Goal: Transaction & Acquisition: Purchase product/service

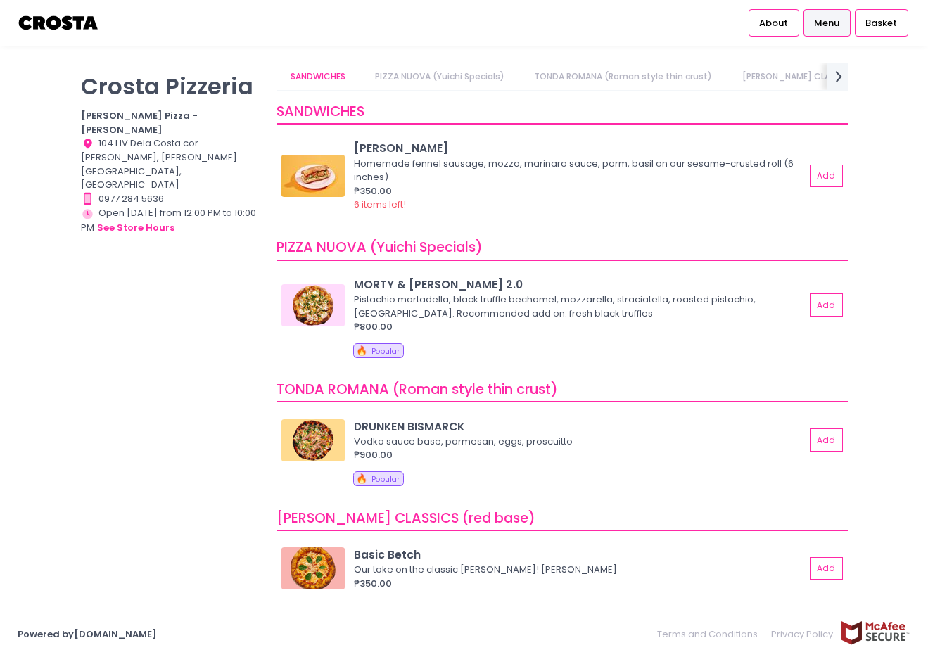
scroll to position [0, 30]
click at [813, 303] on button "Add" at bounding box center [827, 304] width 32 height 23
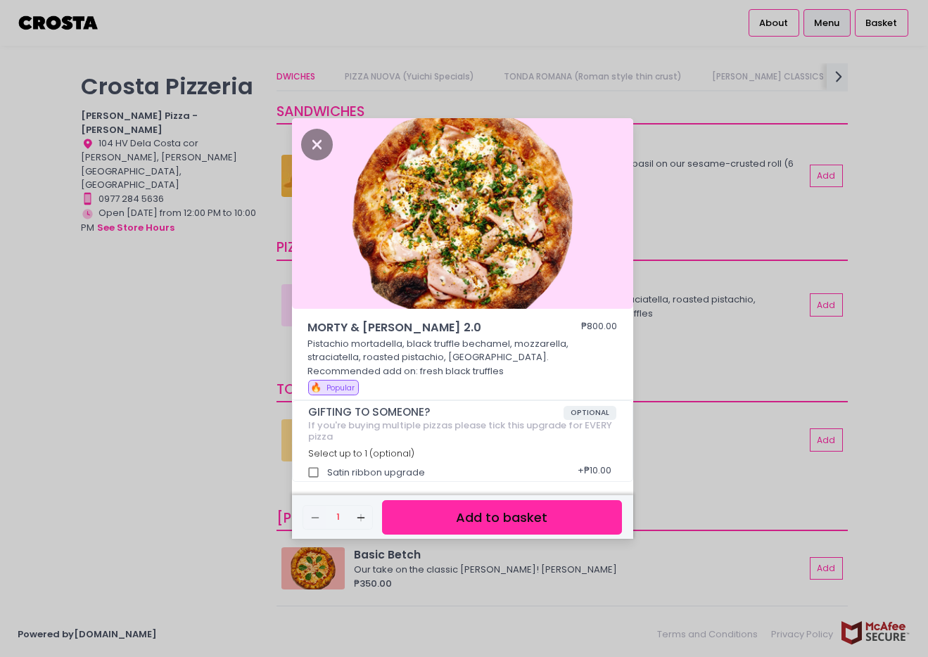
click at [530, 520] on button "Add to basket" at bounding box center [501, 517] width 239 height 34
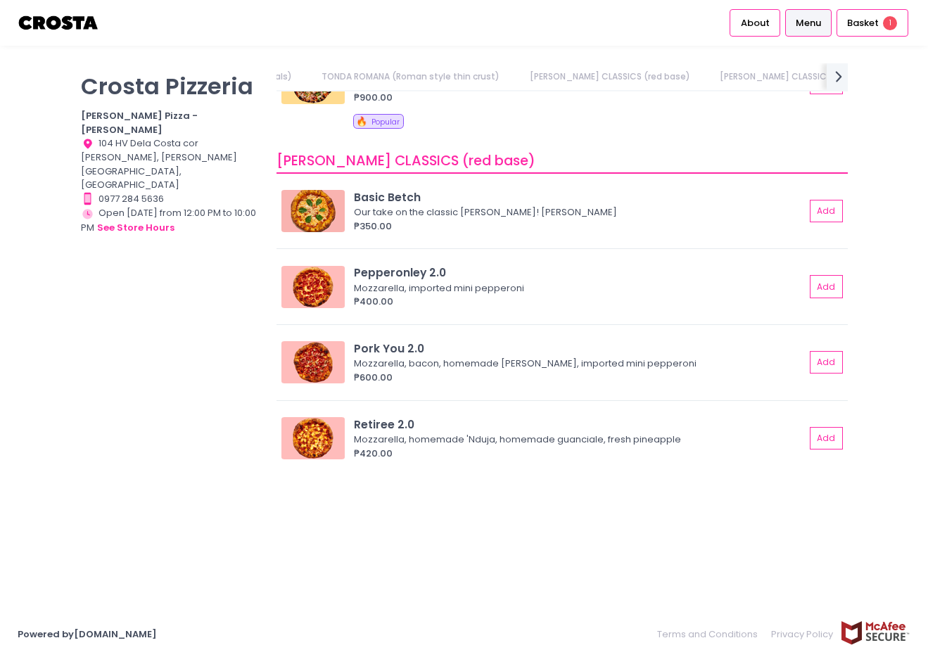
scroll to position [375, 0]
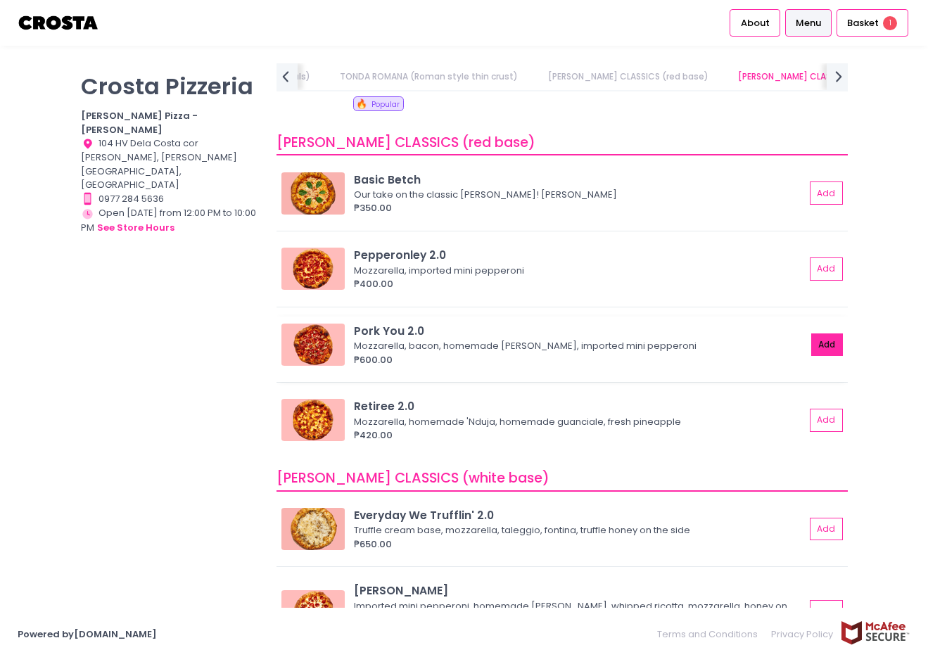
click at [811, 341] on button "Add" at bounding box center [827, 344] width 32 height 23
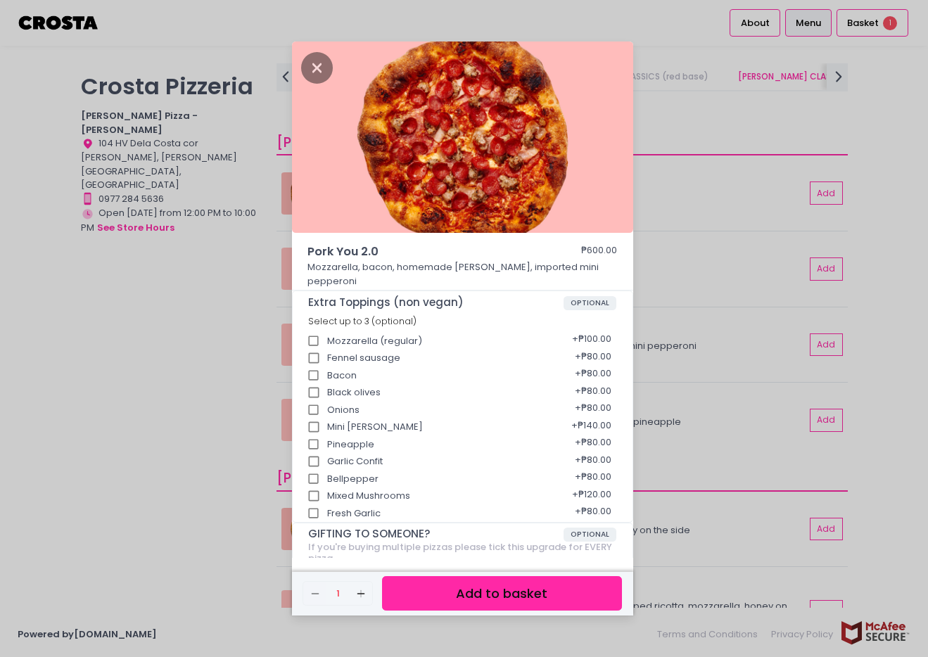
click at [515, 595] on button "Add to basket" at bounding box center [501, 593] width 239 height 34
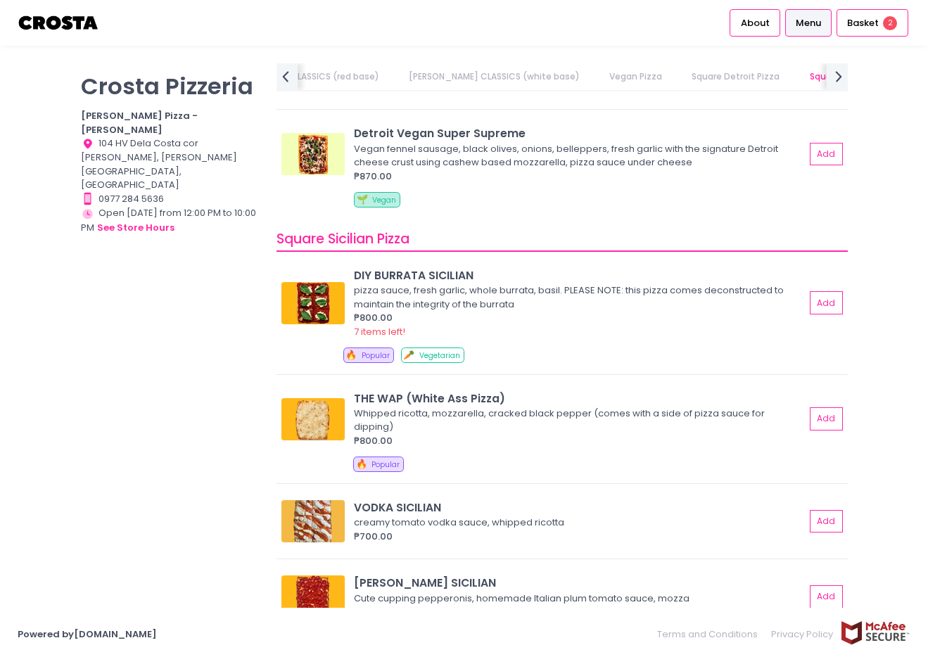
scroll to position [1726, 0]
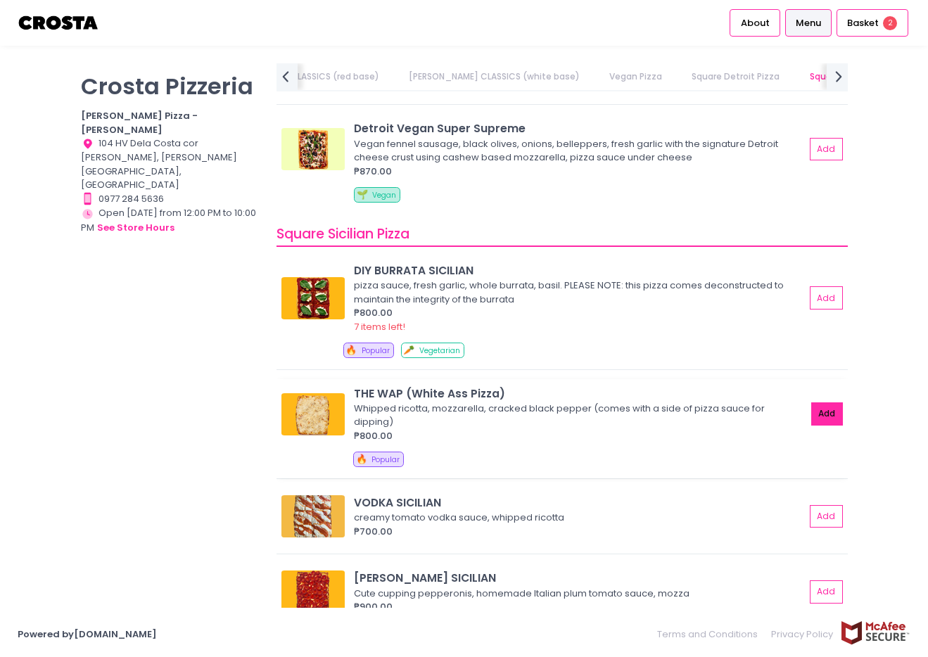
click at [822, 425] on button "Add" at bounding box center [827, 413] width 32 height 23
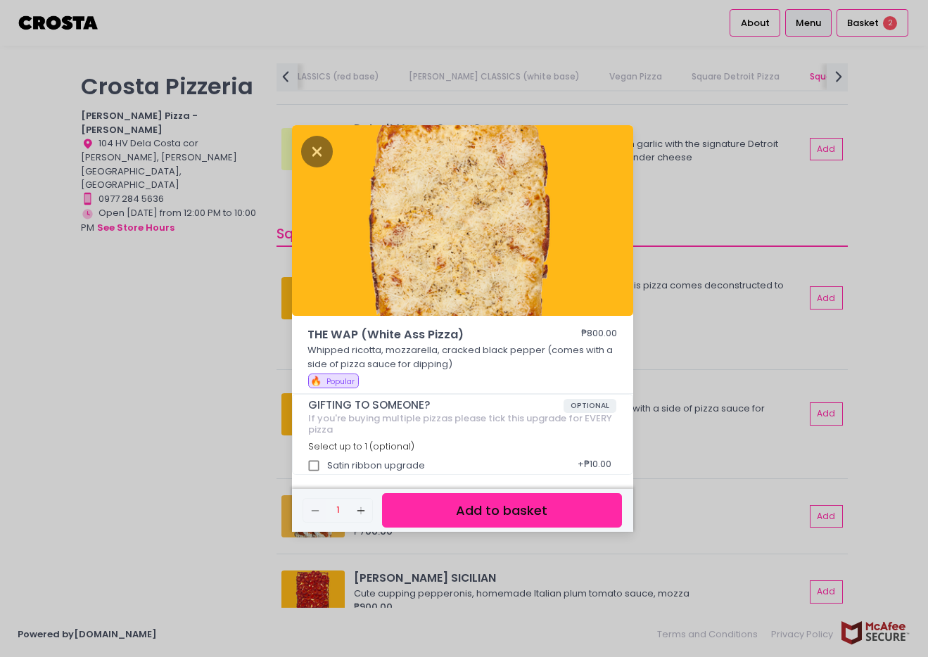
click at [598, 516] on button "Add to basket" at bounding box center [501, 510] width 239 height 34
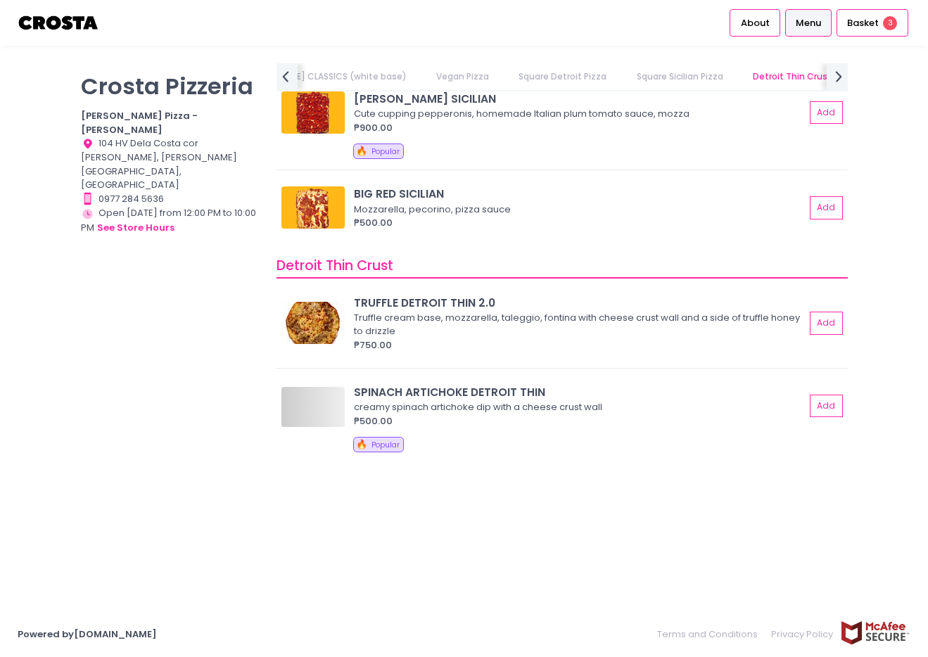
scroll to position [2309, 0]
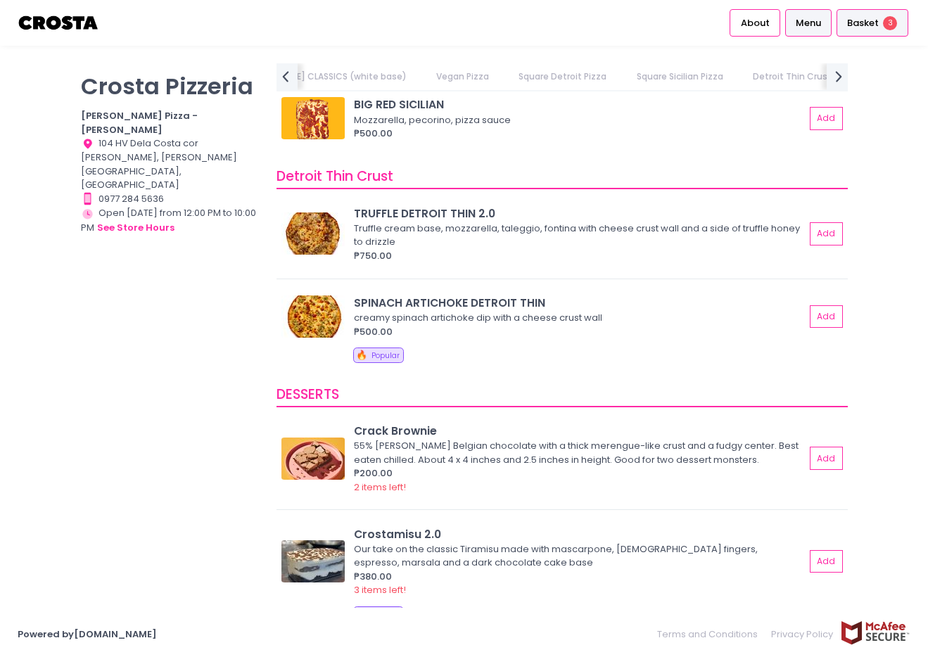
click at [853, 23] on span "Basket" at bounding box center [863, 23] width 32 height 14
click at [857, 25] on span "Basket" at bounding box center [863, 23] width 32 height 14
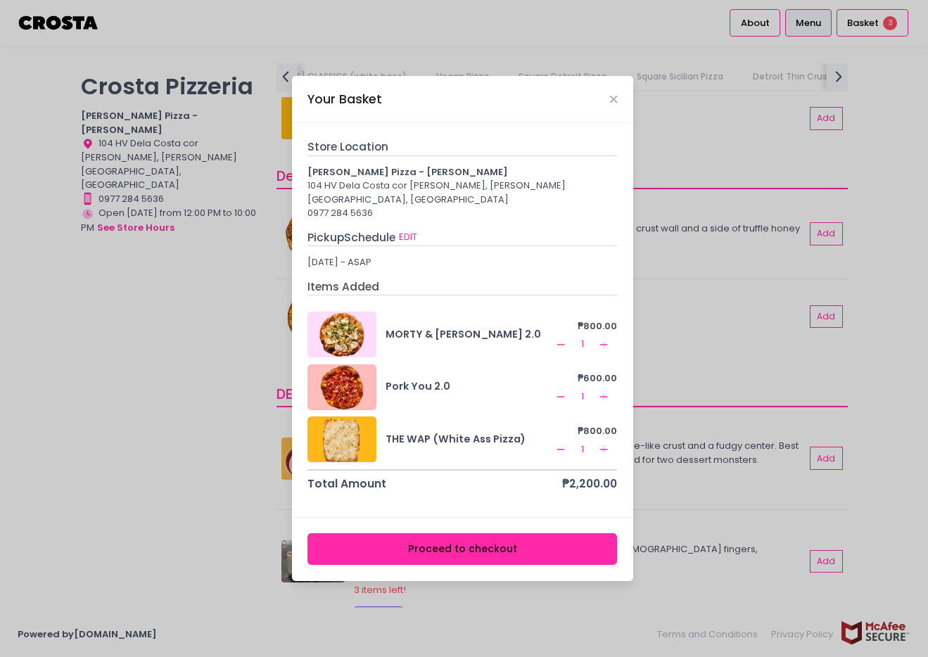
drag, startPoint x: 473, startPoint y: 95, endPoint x: 726, endPoint y: 66, distance: 254.8
click at [726, 66] on div "Your Basket Store Location Crosta Pizza - Salcedo 104 HV Dela Costa cor LP Levi…" at bounding box center [464, 328] width 928 height 657
click at [561, 391] on icon "Remove Created with Sketch." at bounding box center [560, 396] width 11 height 11
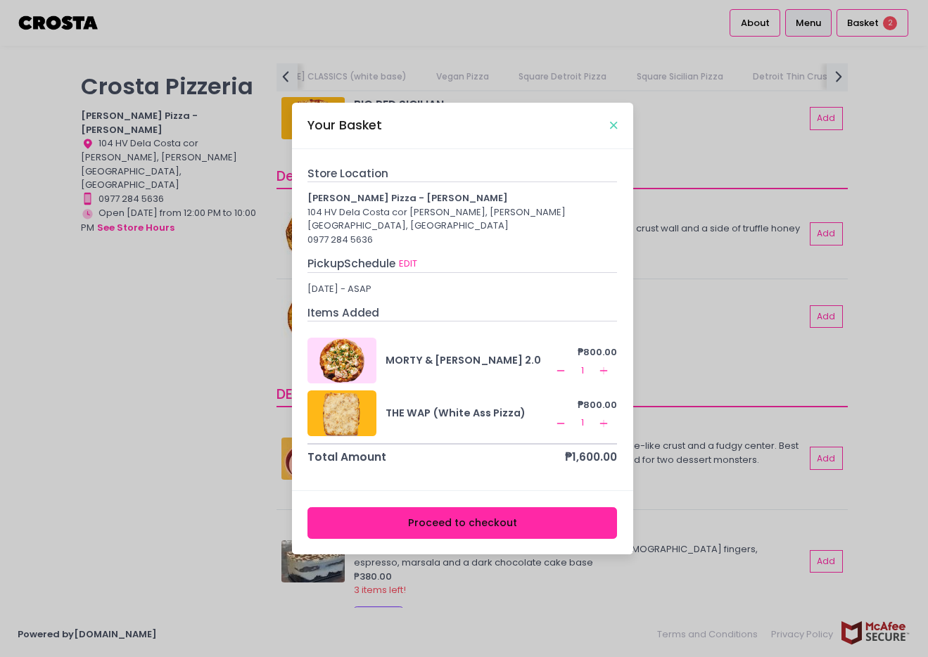
click at [611, 131] on icon "Close" at bounding box center [613, 125] width 7 height 11
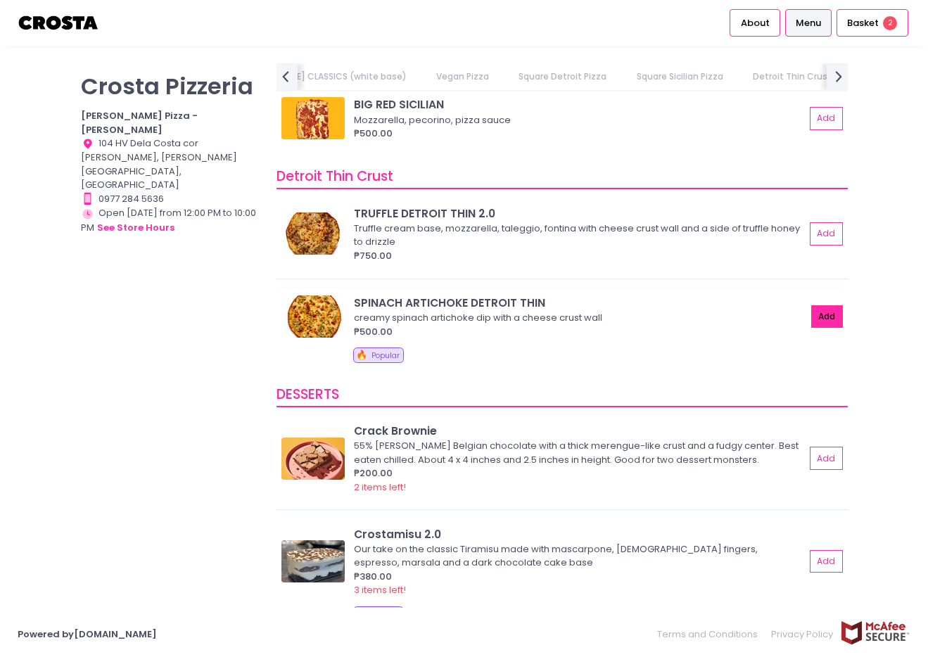
click at [816, 318] on button "Add" at bounding box center [827, 316] width 32 height 23
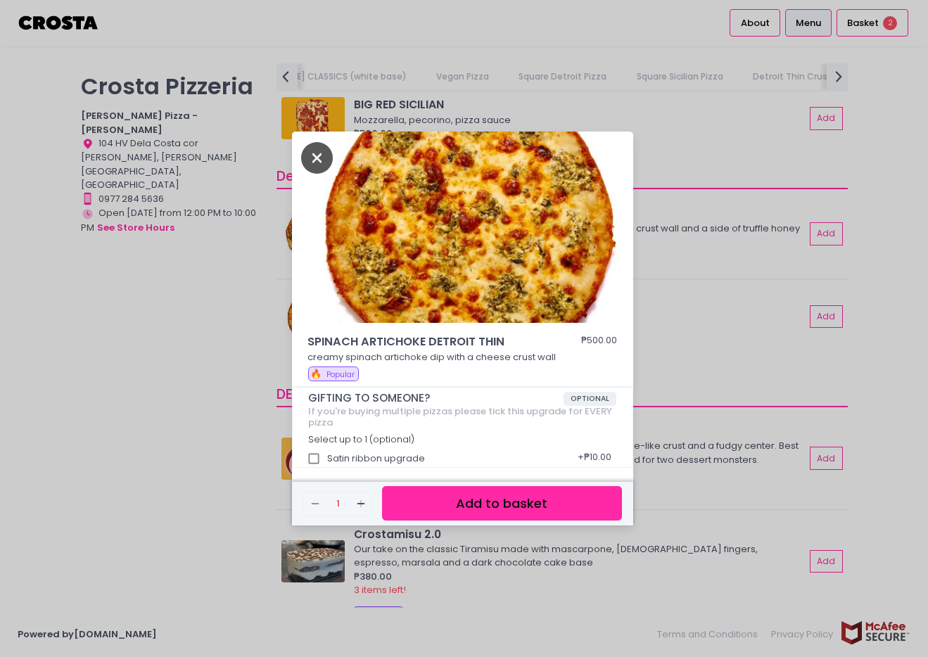
click at [315, 157] on icon "Close" at bounding box center [317, 158] width 32 height 32
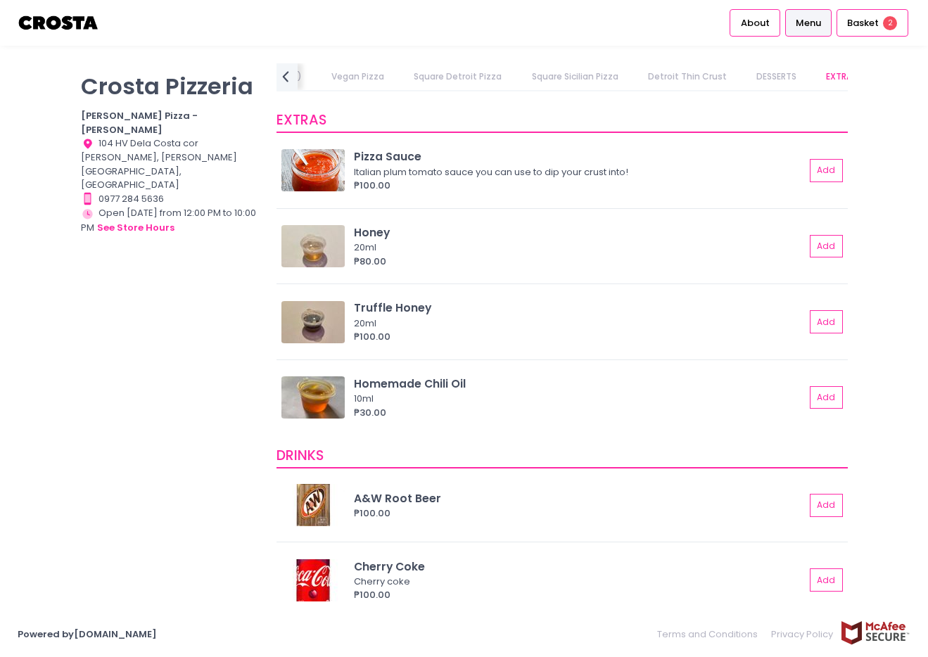
scroll to position [2837, 0]
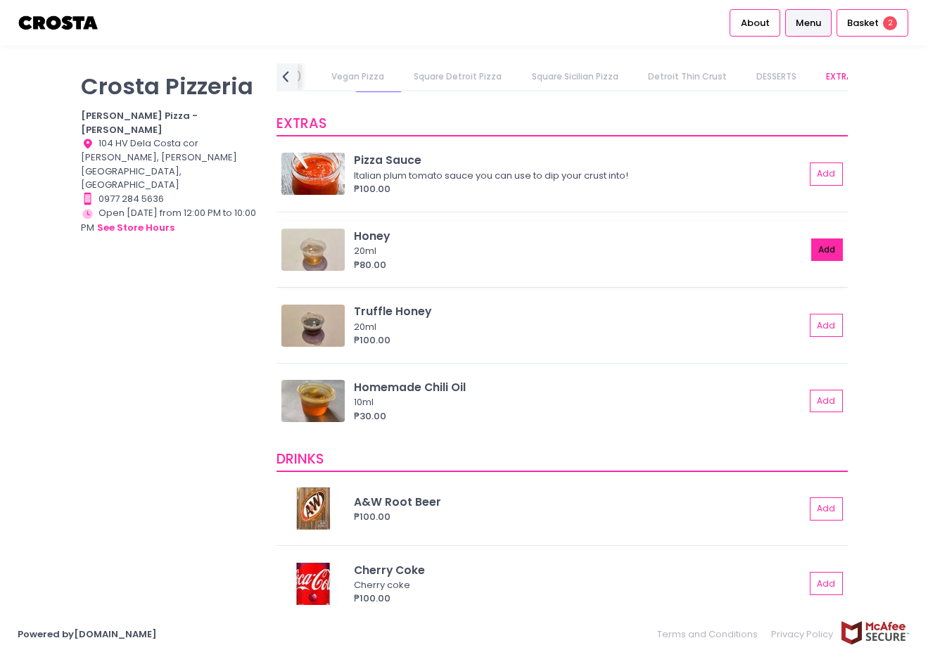
click at [811, 248] on button "Add" at bounding box center [827, 249] width 32 height 23
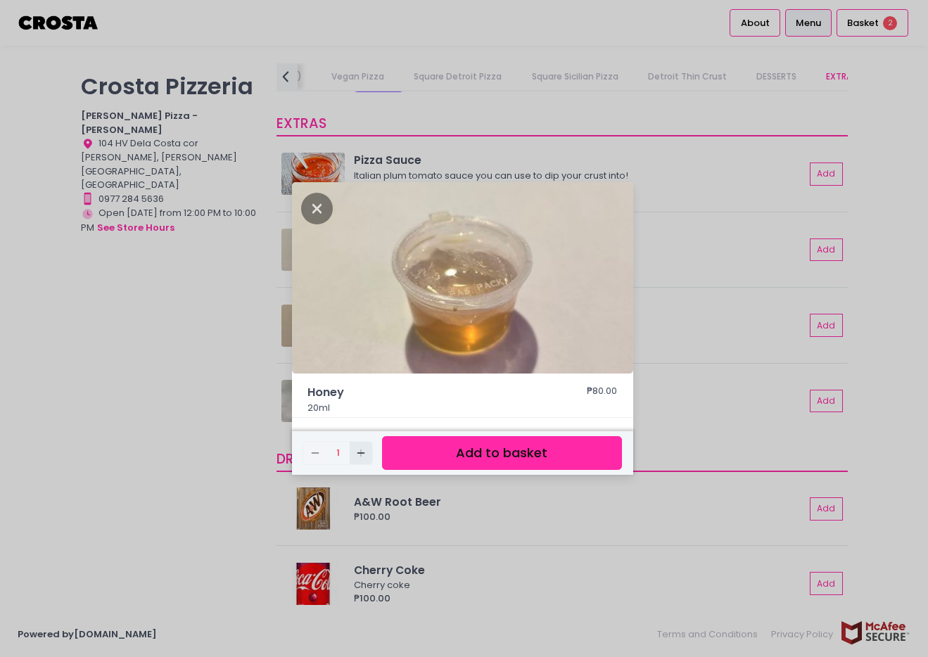
click at [364, 455] on icon "Add Created with Sketch." at bounding box center [360, 452] width 11 height 11
click at [447, 456] on button "Add to basket" at bounding box center [501, 453] width 239 height 34
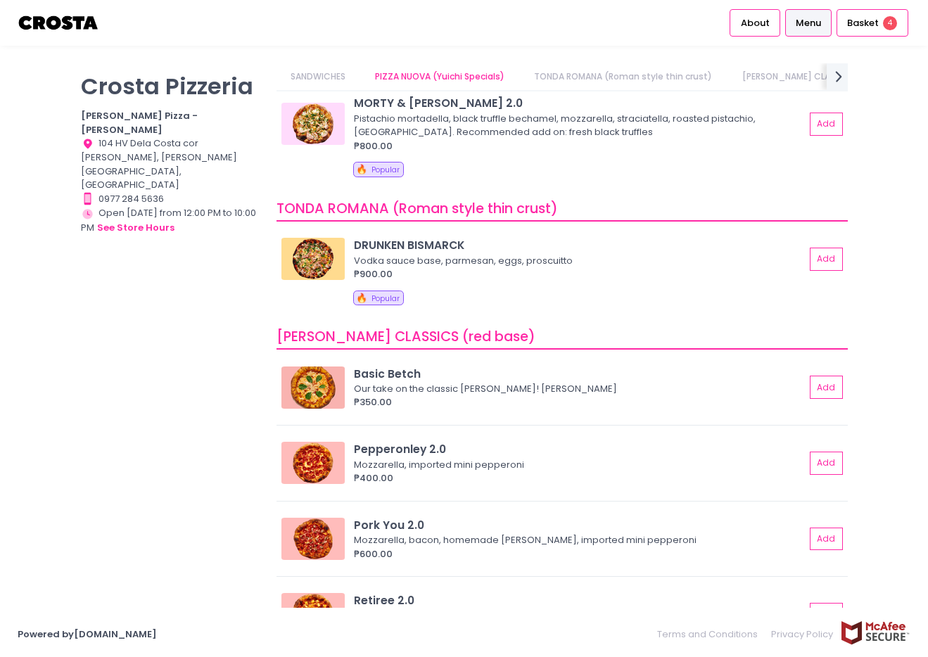
scroll to position [0, 0]
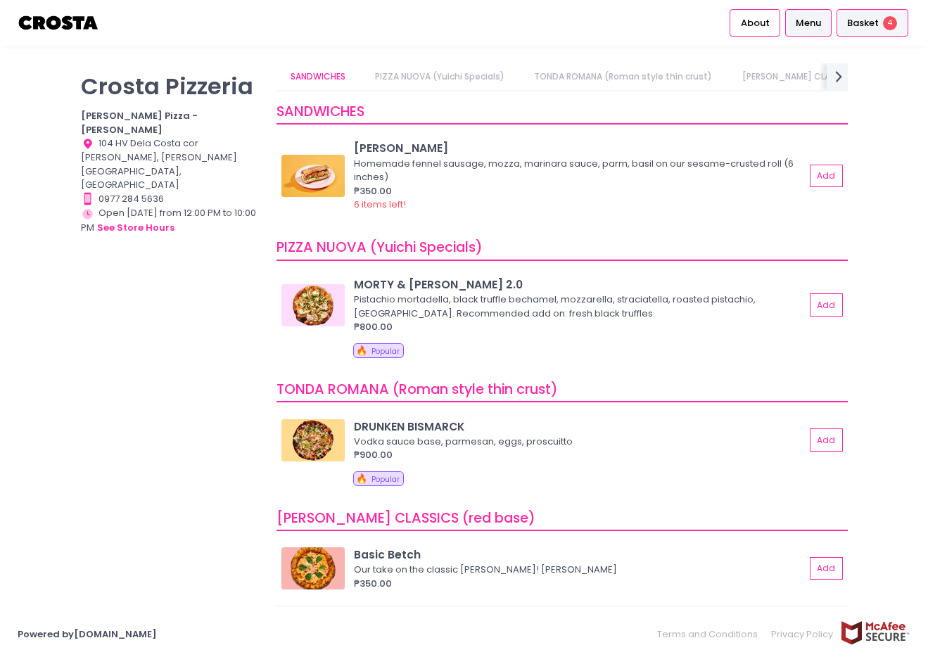
click at [859, 20] on span "Basket" at bounding box center [863, 23] width 32 height 14
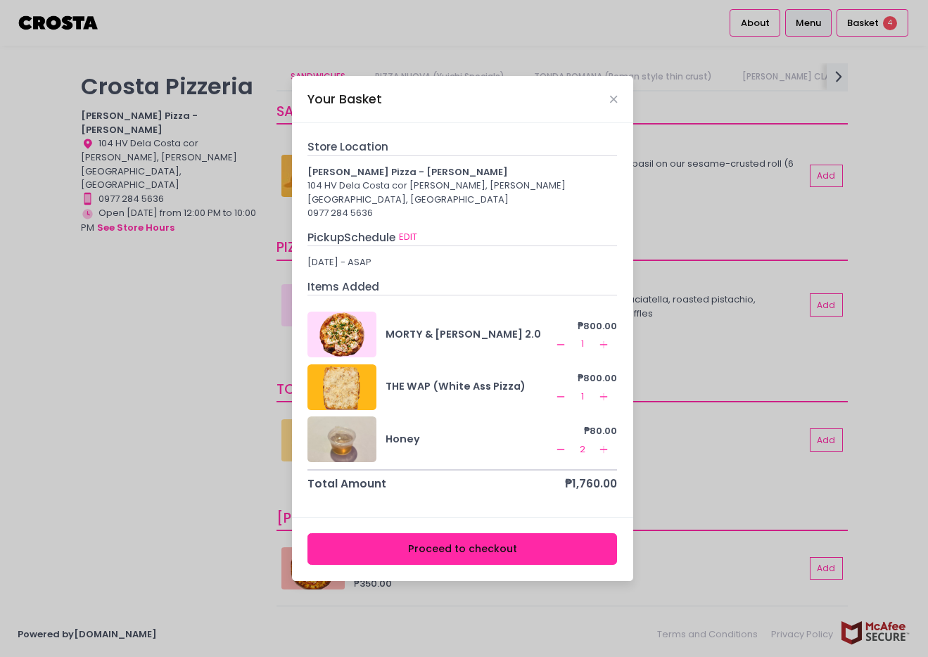
click at [487, 543] on button "Proceed to checkout" at bounding box center [461, 549] width 309 height 32
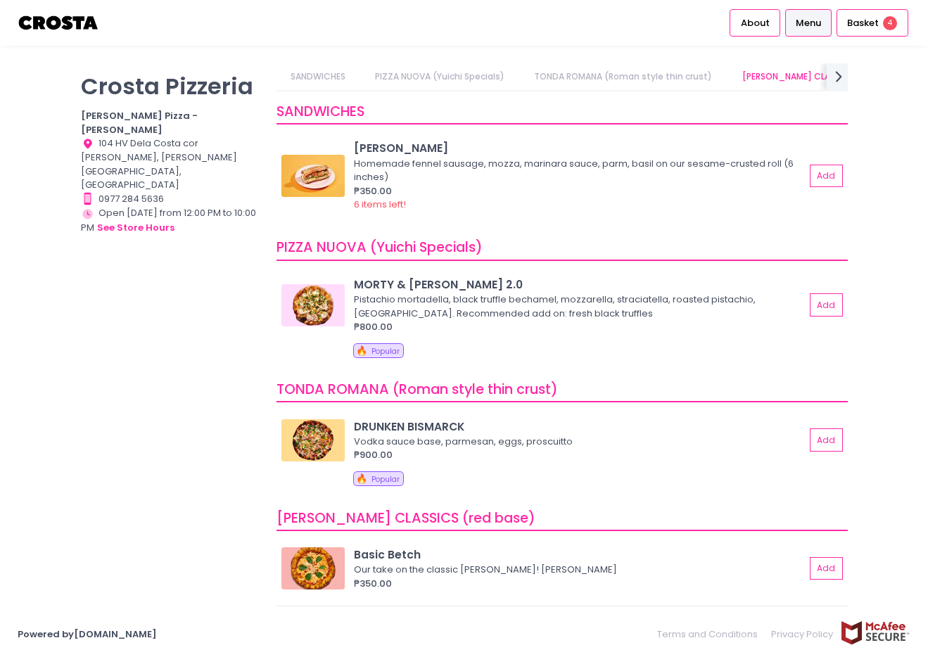
scroll to position [0, 30]
click at [857, 22] on span "Basket" at bounding box center [863, 23] width 32 height 14
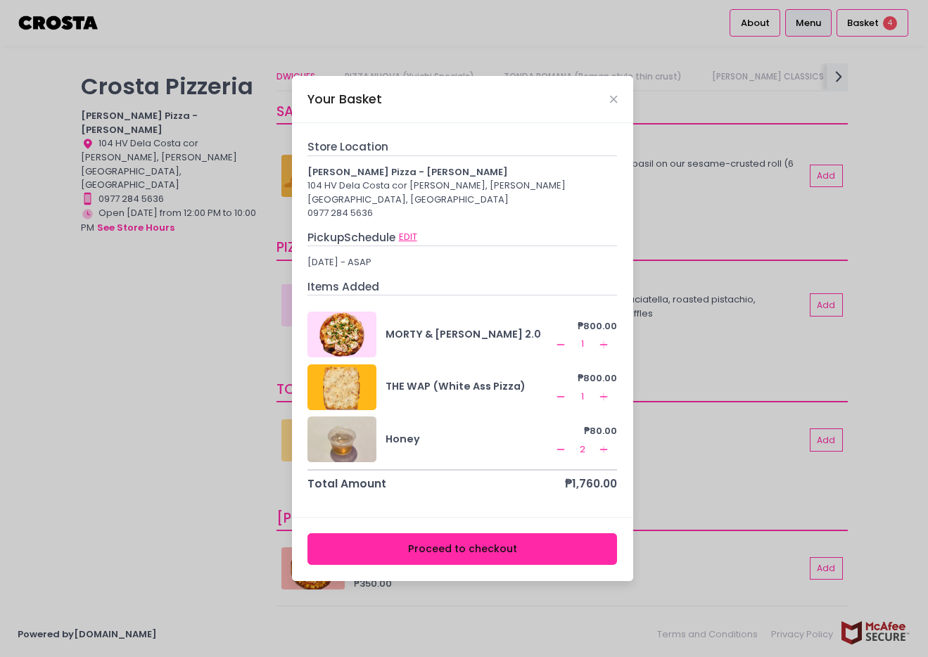
click at [406, 230] on button "EDIT" at bounding box center [408, 236] width 20 height 15
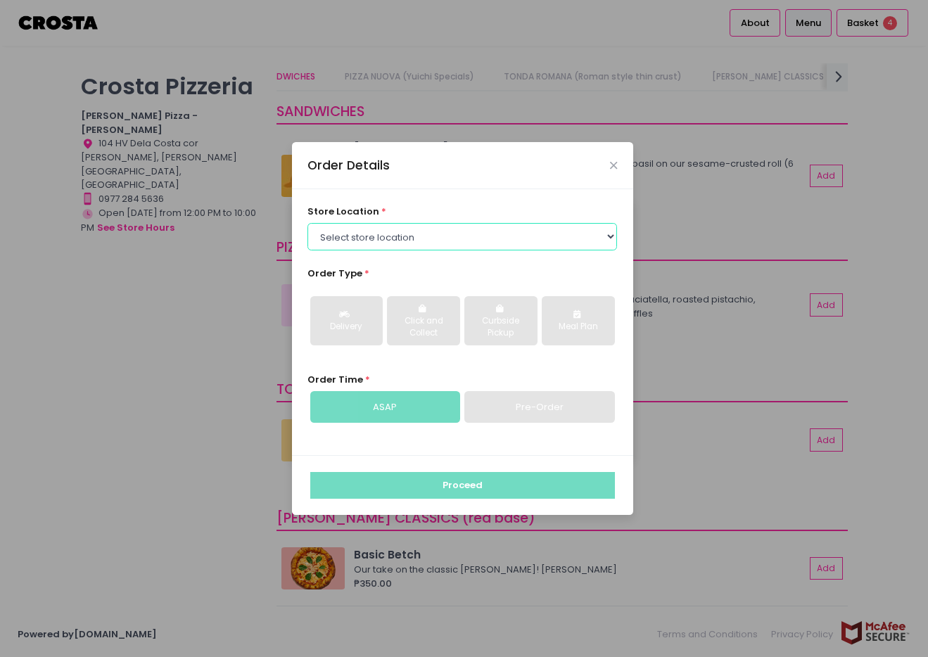
click at [612, 236] on select "Select store location Crosta Pizza - Salcedo Crosta Pizza - San Juan" at bounding box center [461, 236] width 309 height 27
select select "5fabb2e53664a8677beaeb89"
click at [307, 223] on select "Select store location Crosta Pizza - Salcedo Crosta Pizza - San Juan" at bounding box center [461, 236] width 309 height 27
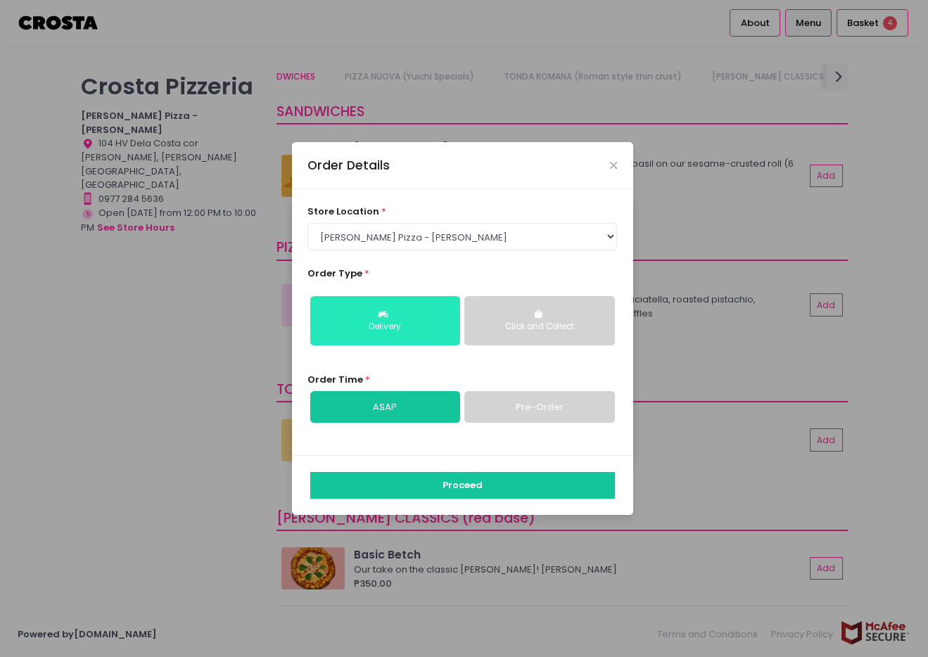
click at [425, 324] on div "Delivery" at bounding box center [385, 327] width 130 height 13
click at [525, 416] on link "Pre-Order" at bounding box center [539, 407] width 150 height 32
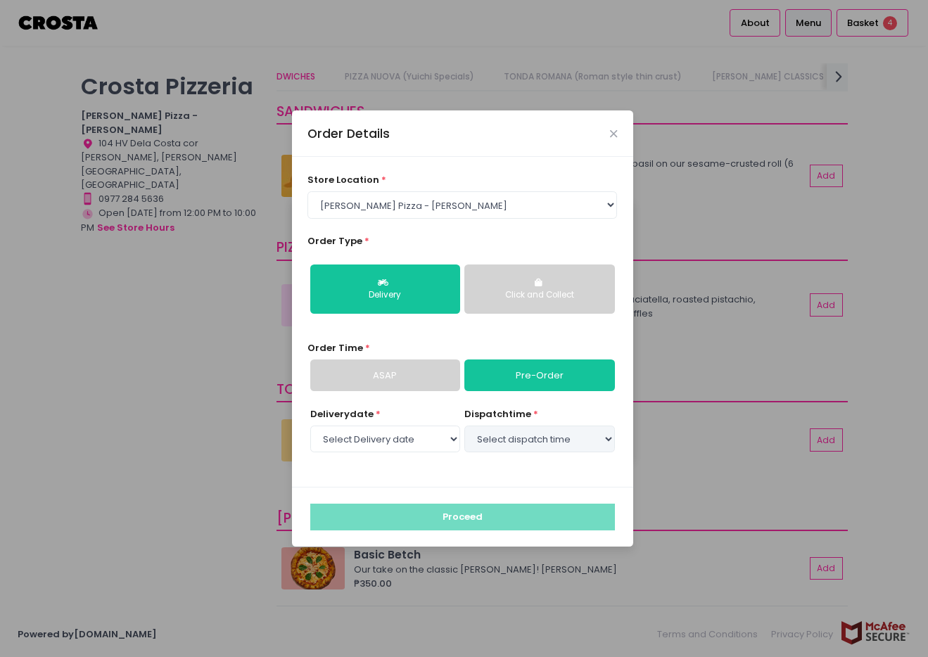
select select "2025-09-05"
click at [535, 442] on select "Select dispatch time 05:00 PM - 05:30 PM 05:30 PM - 06:00 PM 06:00 PM - 06:30 P…" at bounding box center [539, 438] width 150 height 27
click at [464, 425] on select "Select dispatch time 05:00 PM - 05:30 PM 05:30 PM - 06:00 PM 06:00 PM - 06:30 P…" at bounding box center [539, 438] width 150 height 27
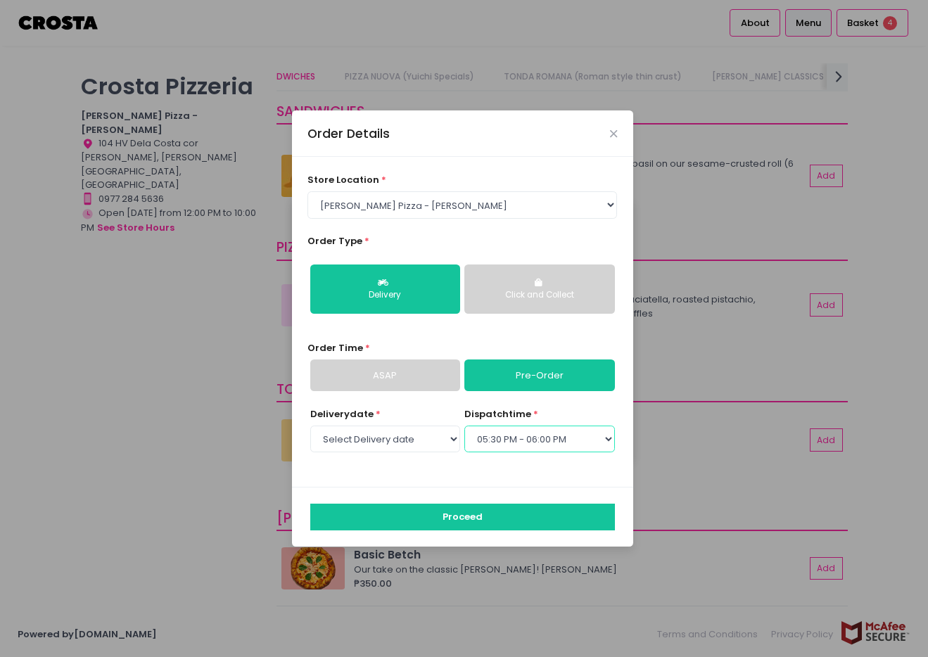
click at [610, 438] on select "Select dispatch time 05:00 PM - 05:30 PM 05:30 PM - 06:00 PM 06:00 PM - 06:30 P…" at bounding box center [539, 438] width 150 height 27
select select "17:00"
click at [464, 425] on select "Select dispatch time 05:00 PM - 05:30 PM 05:30 PM - 06:00 PM 06:00 PM - 06:30 P…" at bounding box center [539, 438] width 150 height 27
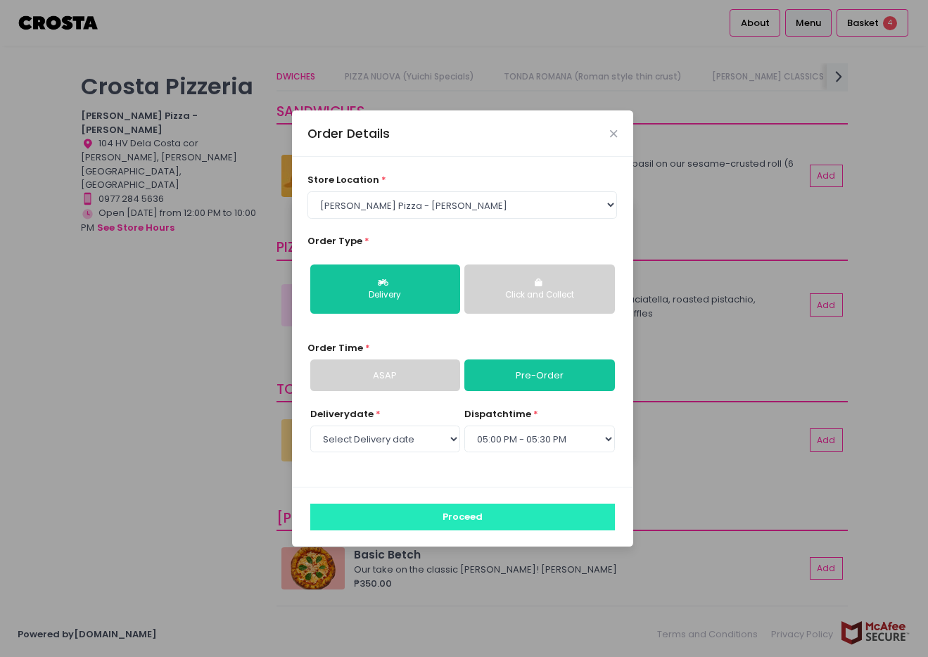
click at [523, 516] on button "Proceed" at bounding box center [462, 516] width 304 height 27
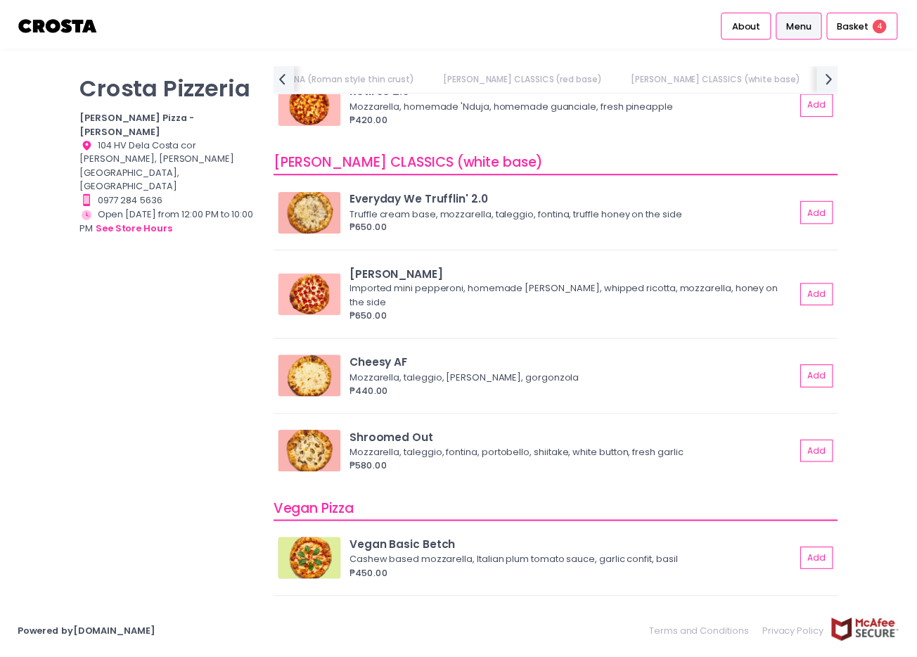
scroll to position [902, 0]
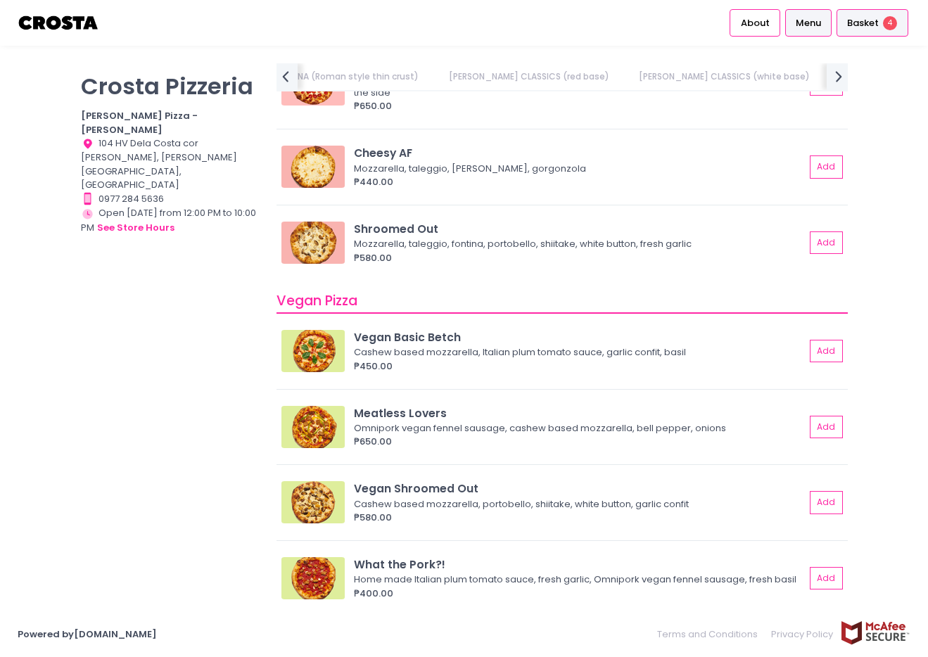
click at [861, 20] on span "Basket" at bounding box center [863, 23] width 32 height 14
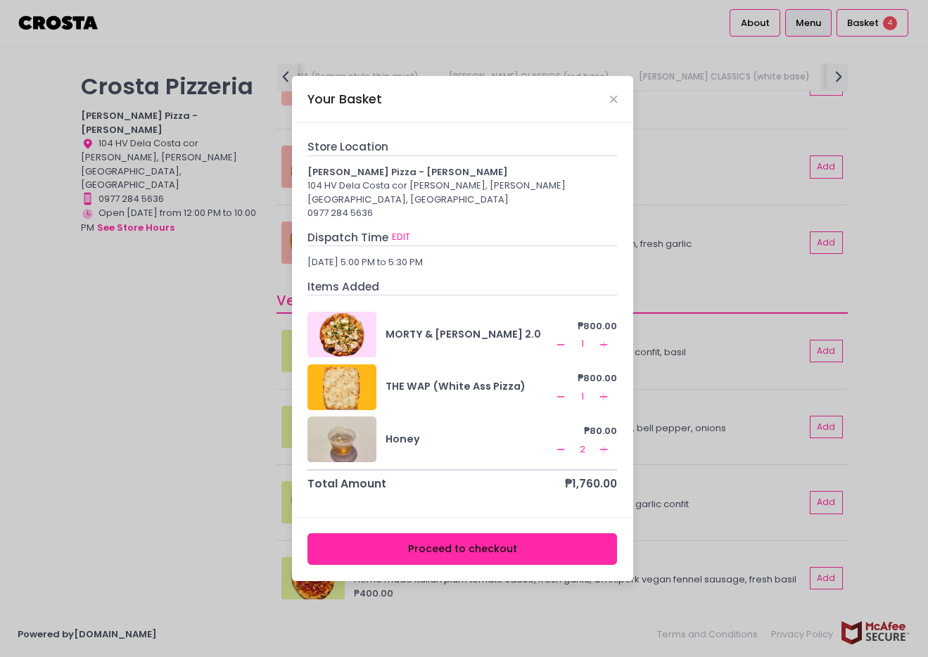
click at [475, 542] on button "Proceed to checkout" at bounding box center [461, 549] width 309 height 32
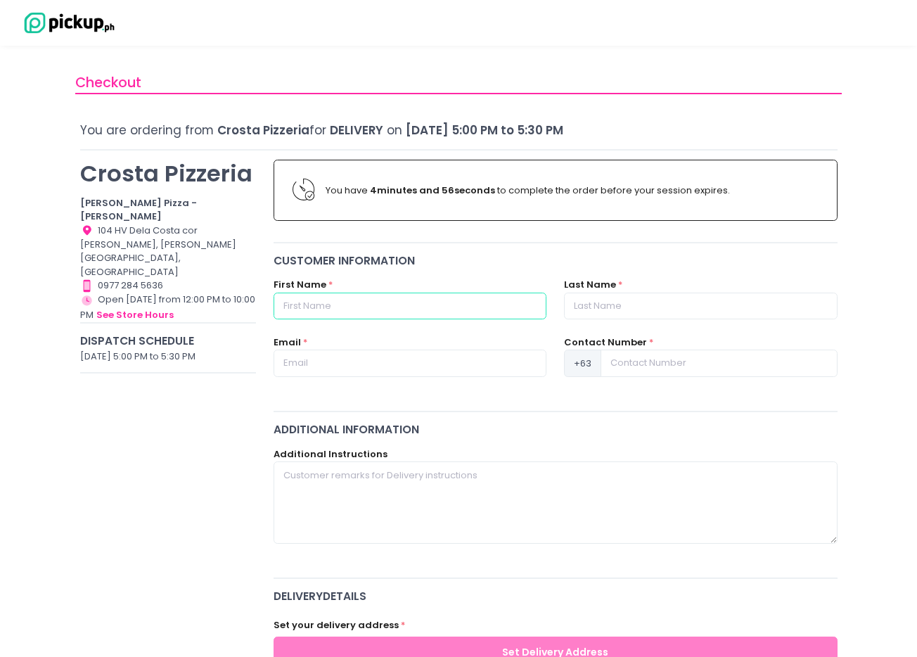
click at [515, 304] on input "text" at bounding box center [410, 306] width 273 height 27
type input "celine"
type input "balinggao"
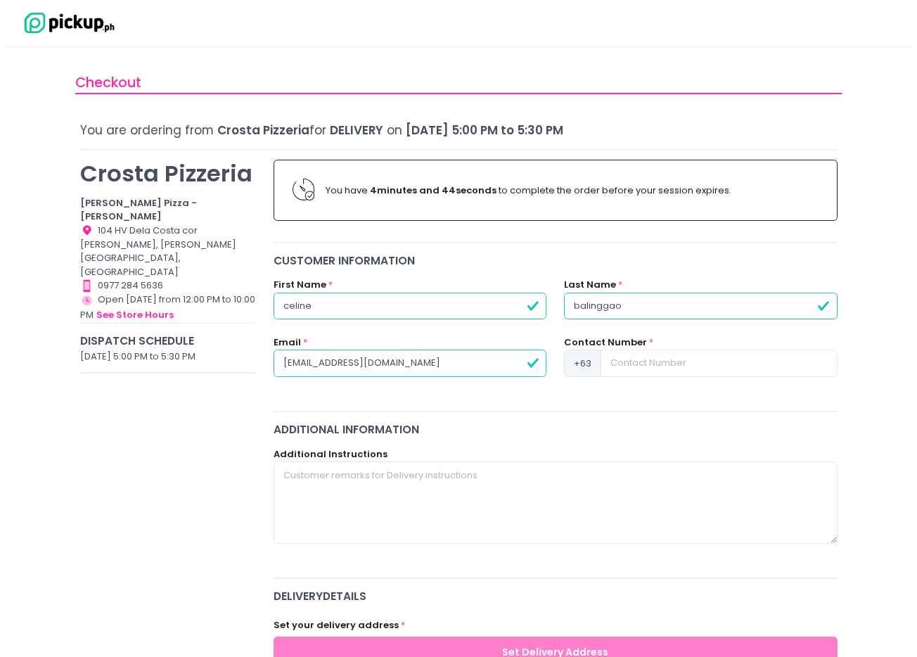
type input "celinebalinggao@yahoo.com"
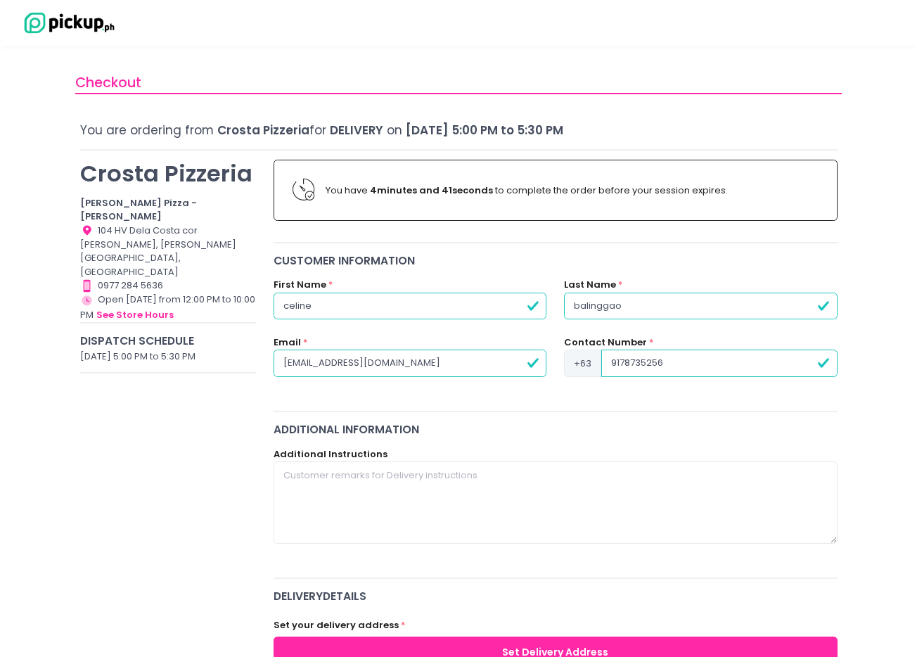
type input "9178735256"
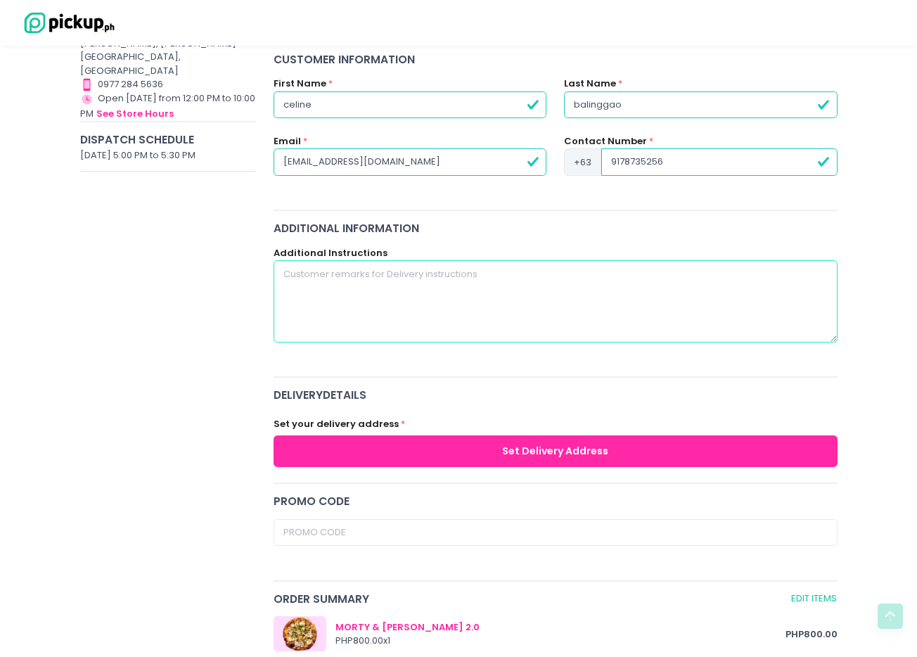
scroll to position [358, 0]
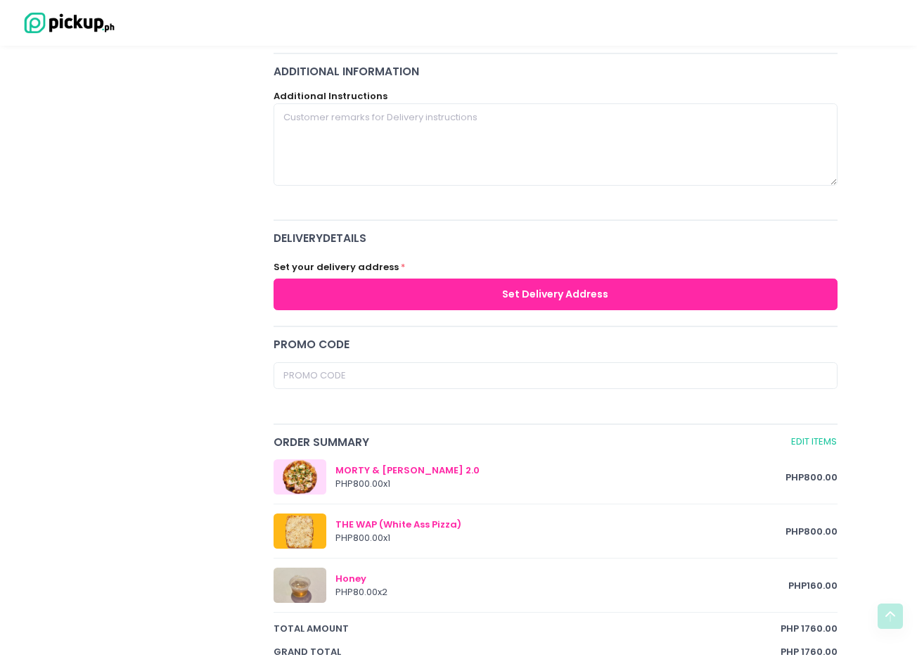
click at [561, 299] on button "Set Delivery Address" at bounding box center [556, 294] width 564 height 32
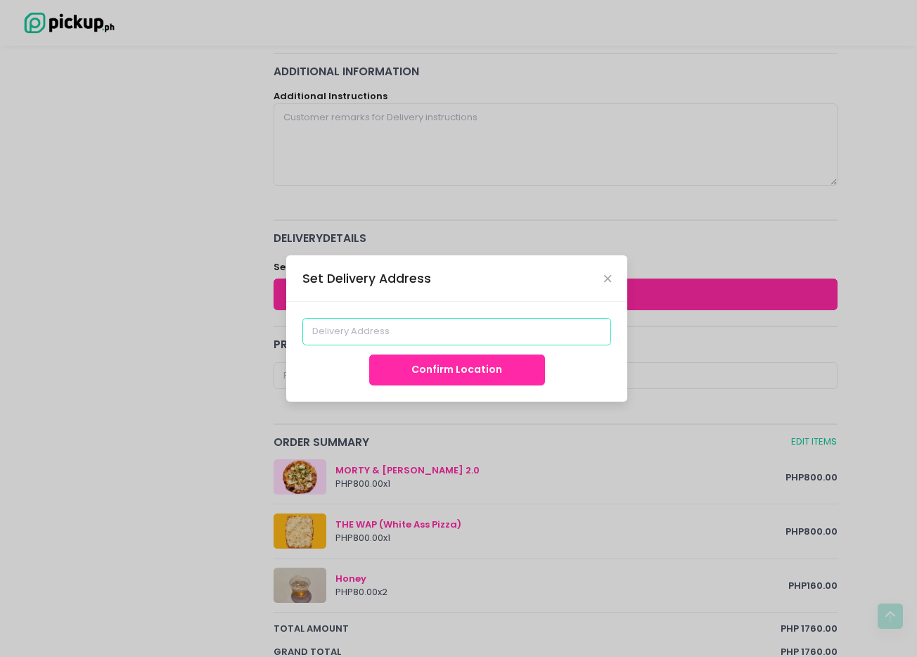
click at [430, 329] on input at bounding box center [456, 331] width 309 height 27
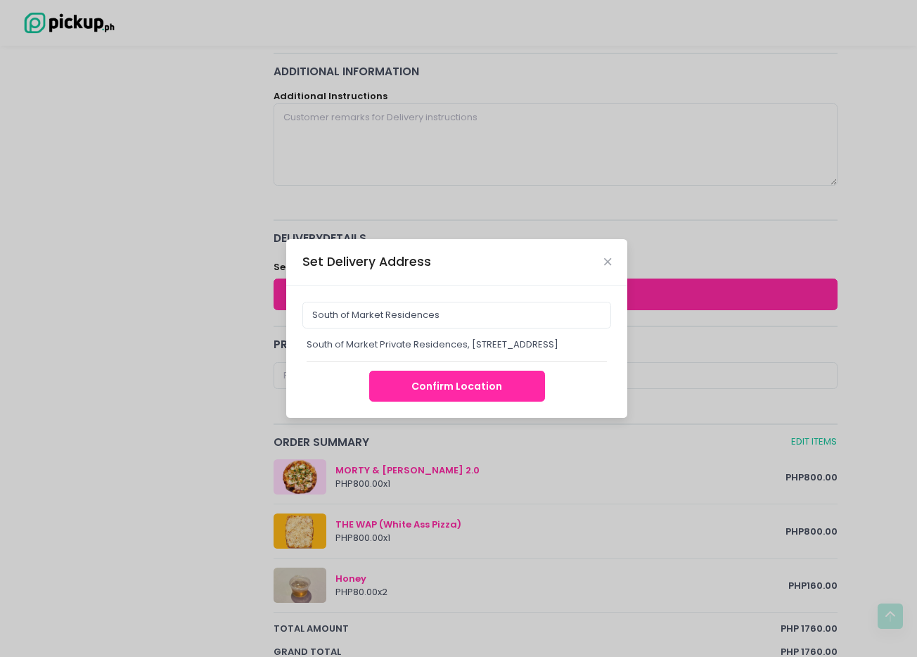
type input "South of Market Private Residences, 11th Avenue, Taguig, Metro Manila, Philippi…"
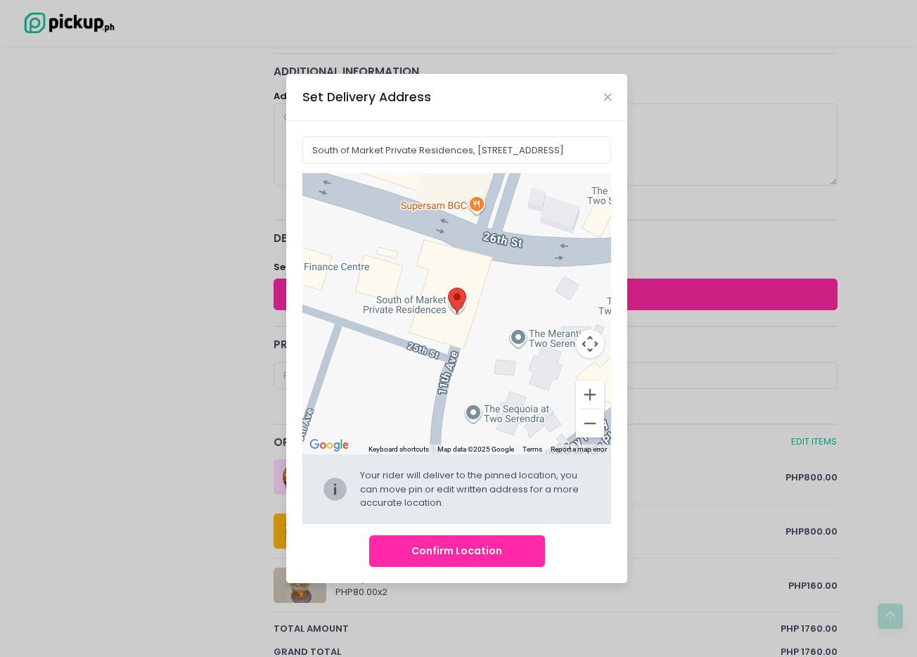
click at [467, 549] on button "Confirm Location" at bounding box center [457, 551] width 176 height 32
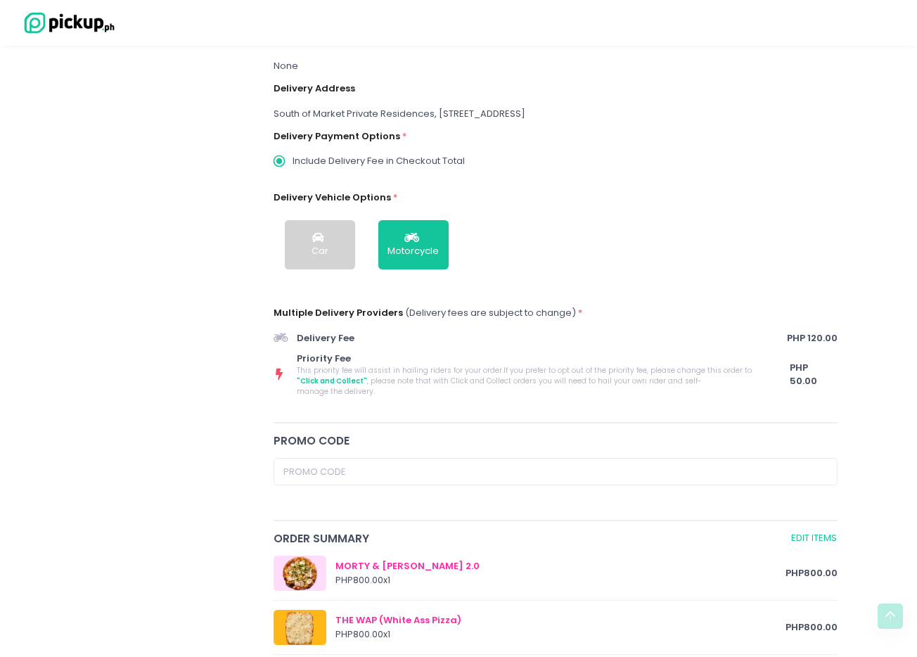
scroll to position [338, 0]
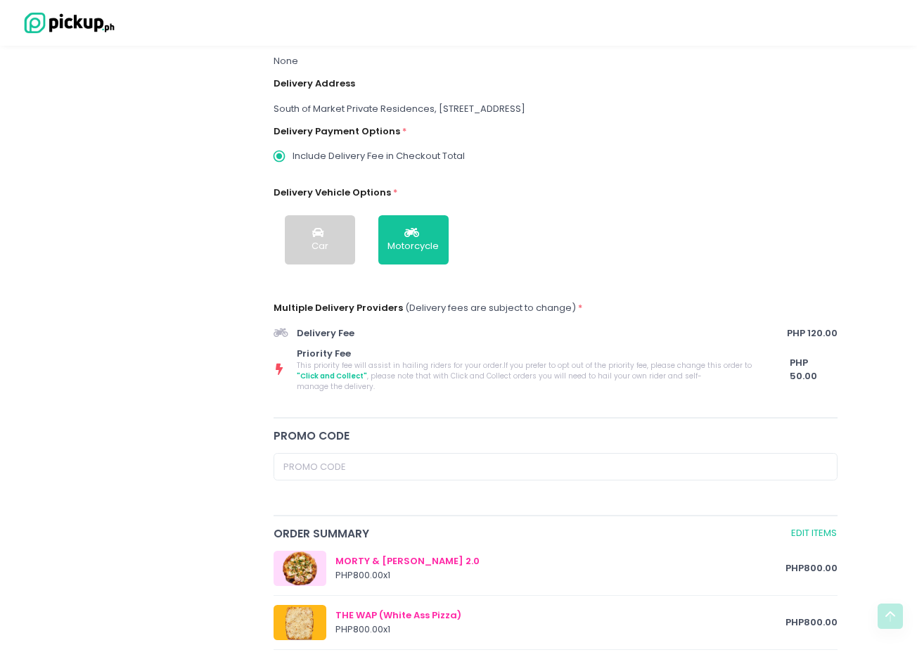
click at [367, 371] on span ""Click and Collect"" at bounding box center [332, 376] width 70 height 11
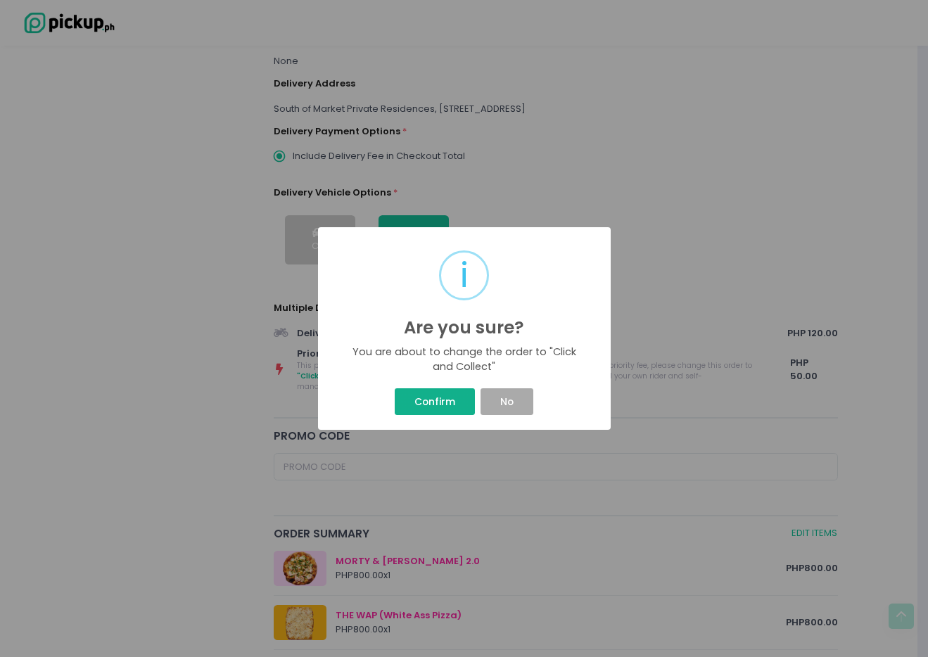
click at [463, 400] on button "Confirm" at bounding box center [433, 401] width 79 height 27
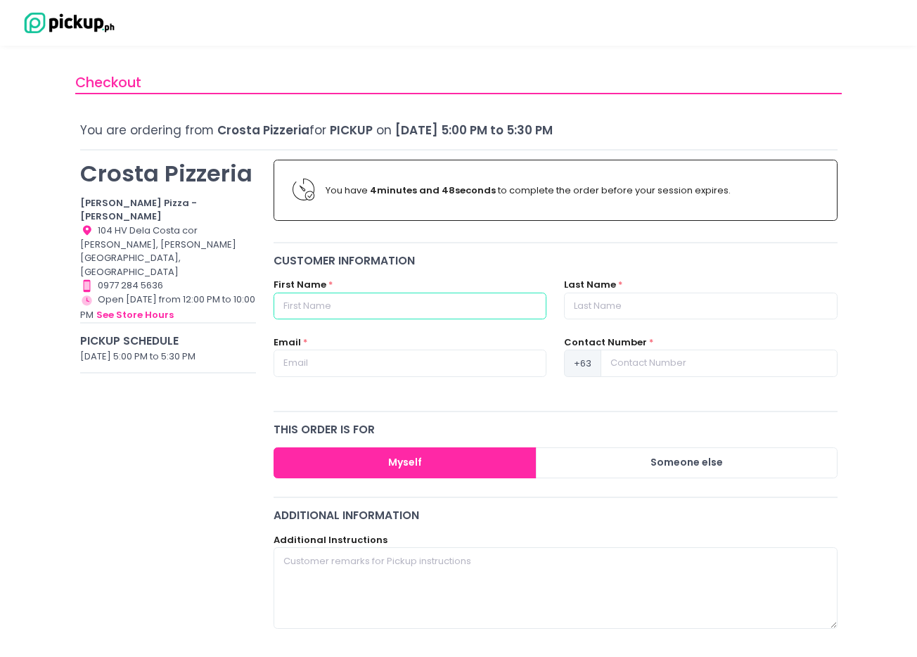
click at [413, 308] on input "text" at bounding box center [410, 306] width 273 height 27
click at [445, 312] on input "text" at bounding box center [410, 306] width 273 height 27
type input "celine"
type input "balinggao"
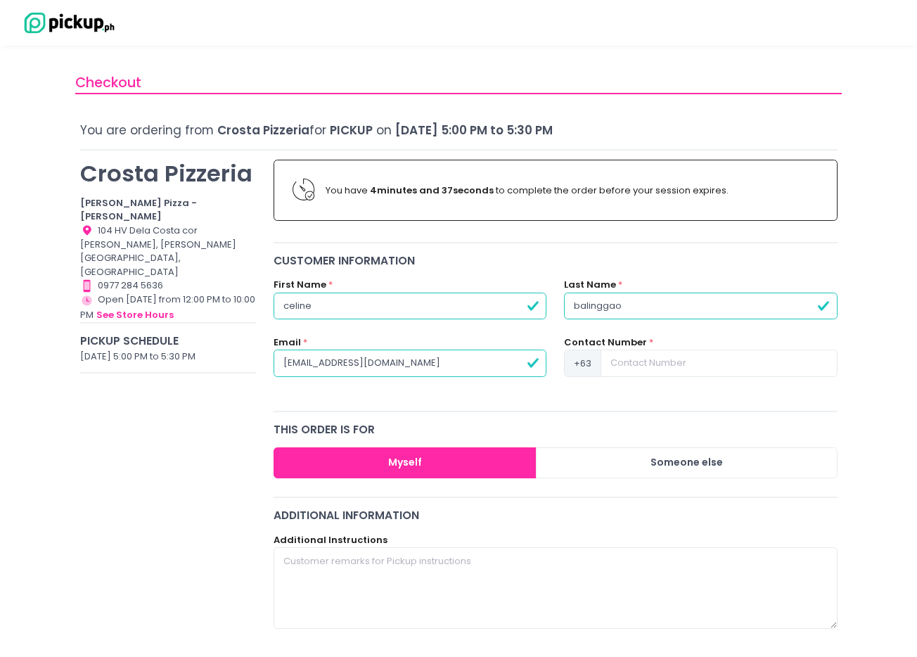
type input "[EMAIL_ADDRESS][DOMAIN_NAME]"
type input "9178735256"
click at [485, 454] on button "Myself" at bounding box center [405, 463] width 263 height 32
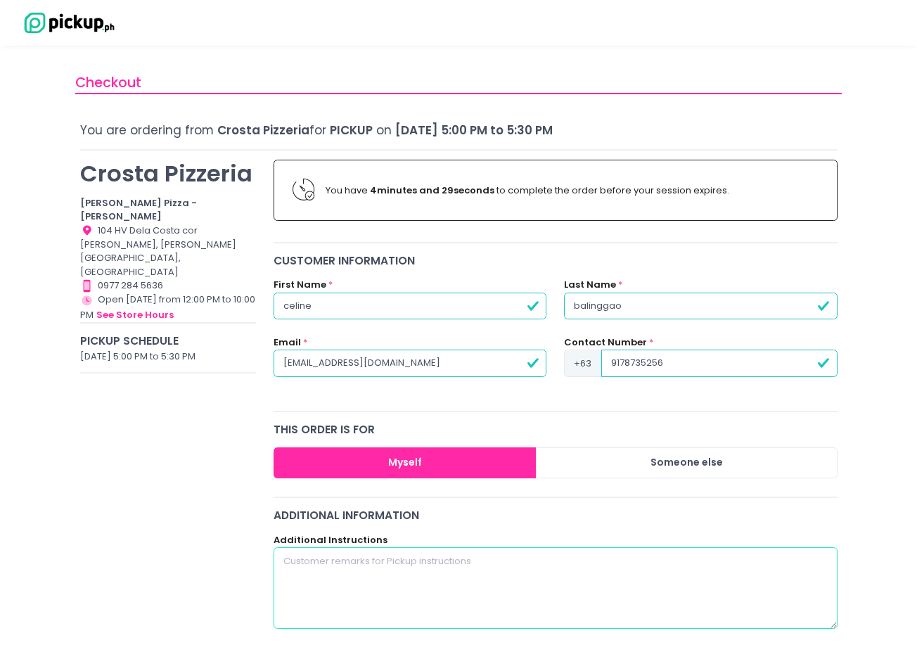
click at [466, 579] on textarea at bounding box center [556, 588] width 564 height 82
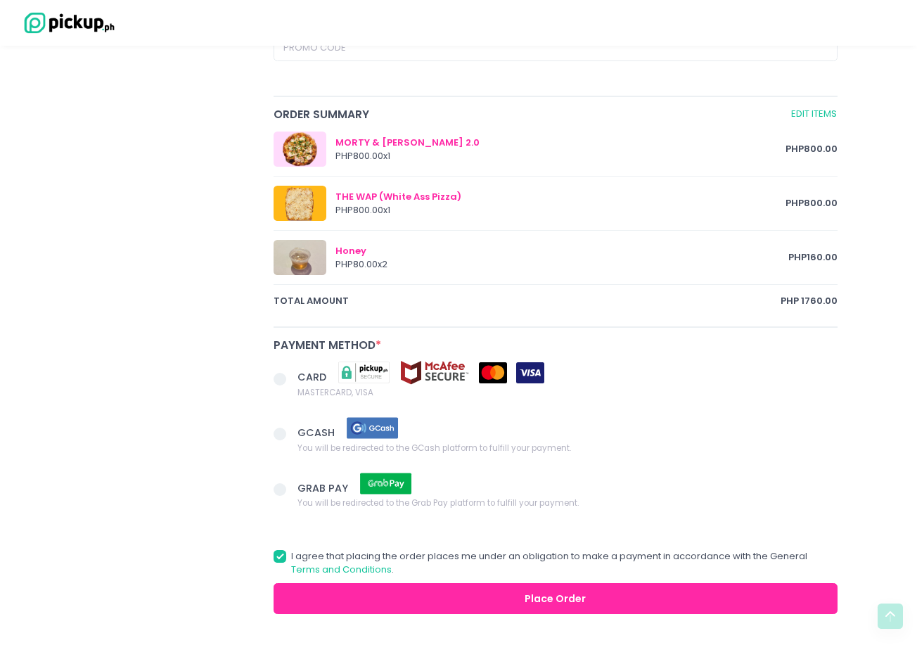
scroll to position [704, 0]
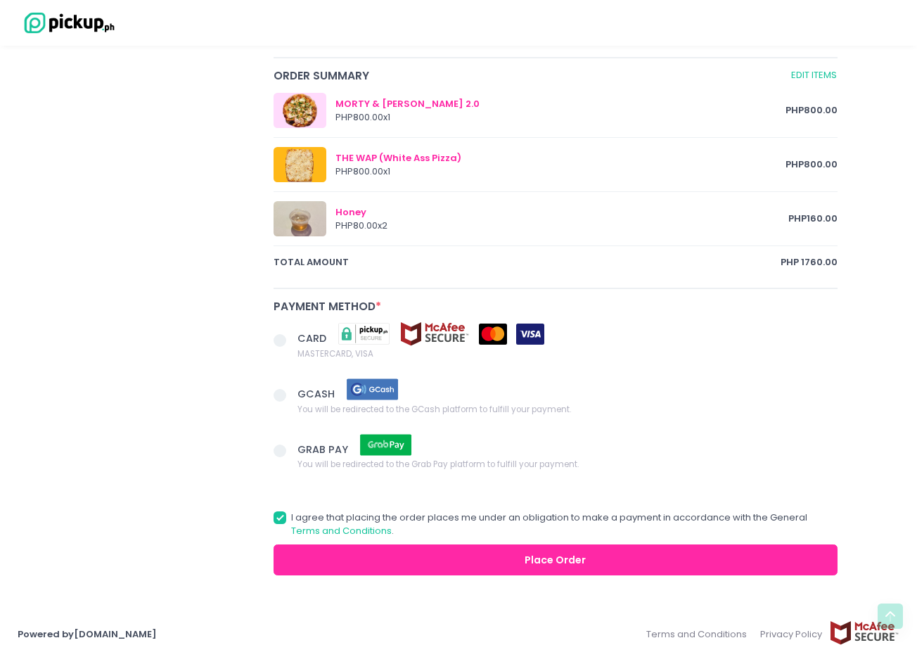
click at [281, 398] on span at bounding box center [280, 395] width 13 height 13
click at [291, 397] on input "GCASH You will be redirected to the GCash platform to fulfill your payment." at bounding box center [295, 392] width 9 height 9
click at [567, 563] on button "Place Order" at bounding box center [556, 560] width 564 height 32
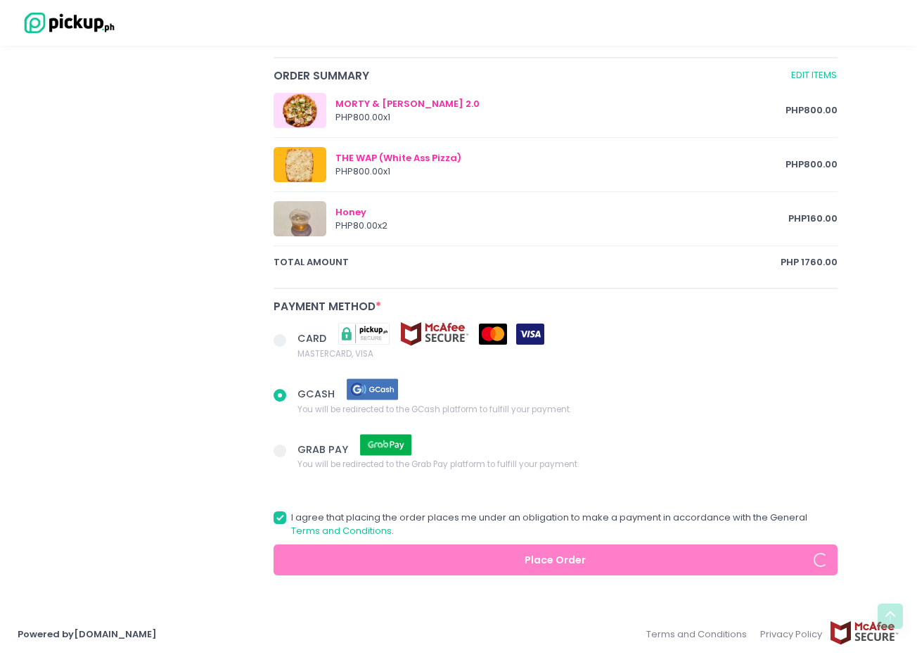
radio input "true"
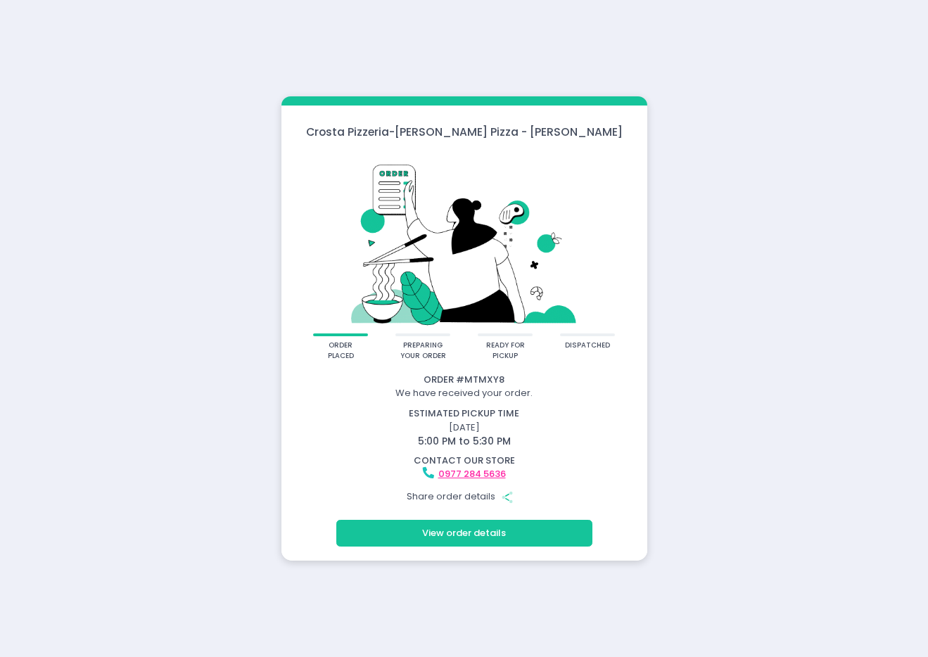
click at [507, 497] on icon "Share Created with Sketch." at bounding box center [507, 497] width 13 height 13
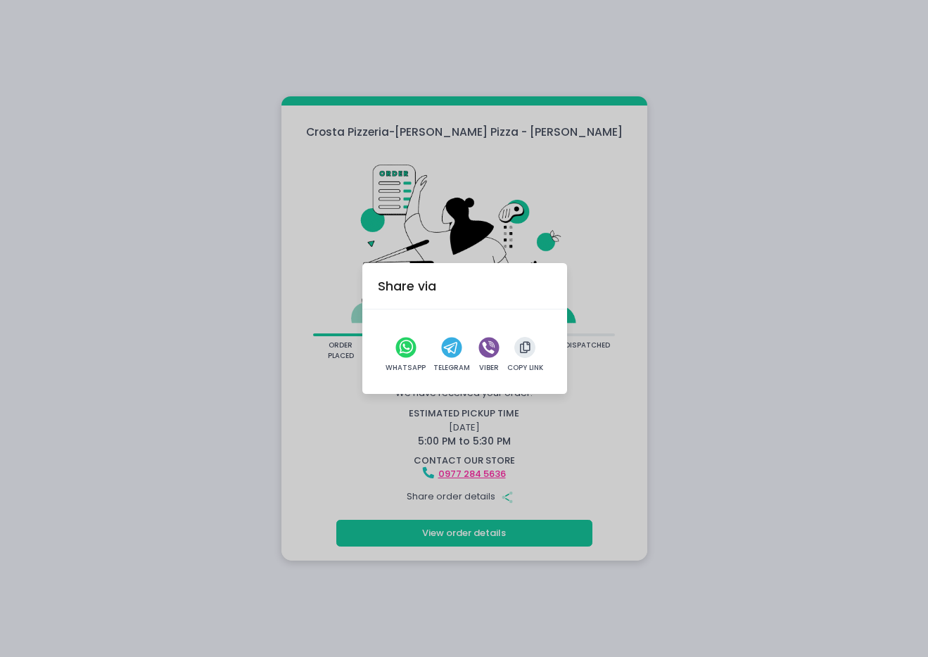
click at [483, 348] on icon "viber" at bounding box center [488, 347] width 13 height 13
click at [745, 321] on div "Share via WhatsApp Telegram Viber Copy Link" at bounding box center [464, 328] width 928 height 657
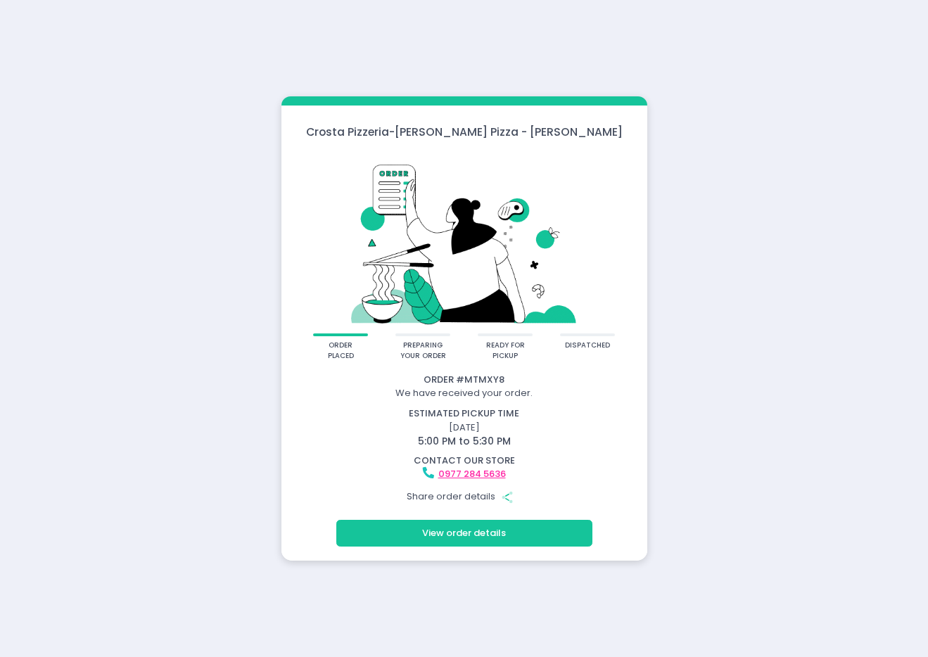
click at [477, 532] on button "View order details" at bounding box center [464, 533] width 256 height 27
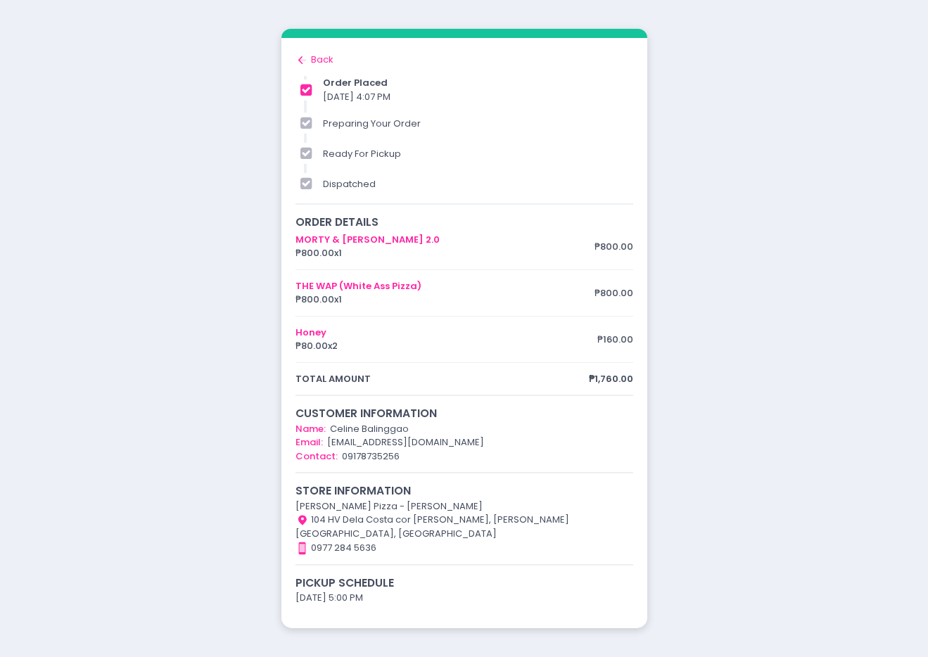
click at [851, 91] on div "order placed preparing your order ready for pickup dispatched Order # MTMXY8 We…" at bounding box center [464, 328] width 928 height 657
click at [162, 250] on div "order placed preparing your order ready for pickup dispatched Order # MTMXY8 We…" at bounding box center [464, 328] width 928 height 657
